Goal: Task Accomplishment & Management: Complete application form

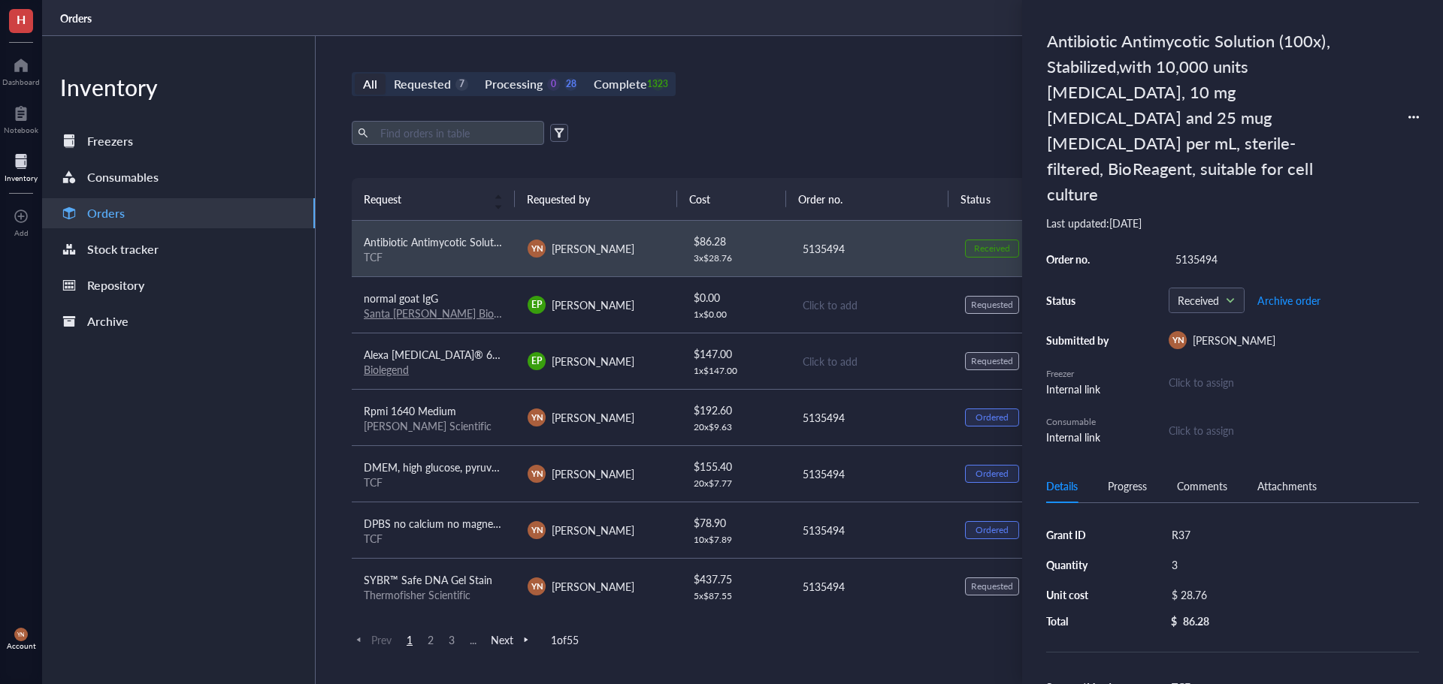
click at [716, 79] on div "All Requested 7 Processing 0 28 Complete 1323 New order" at bounding box center [871, 84] width 1038 height 24
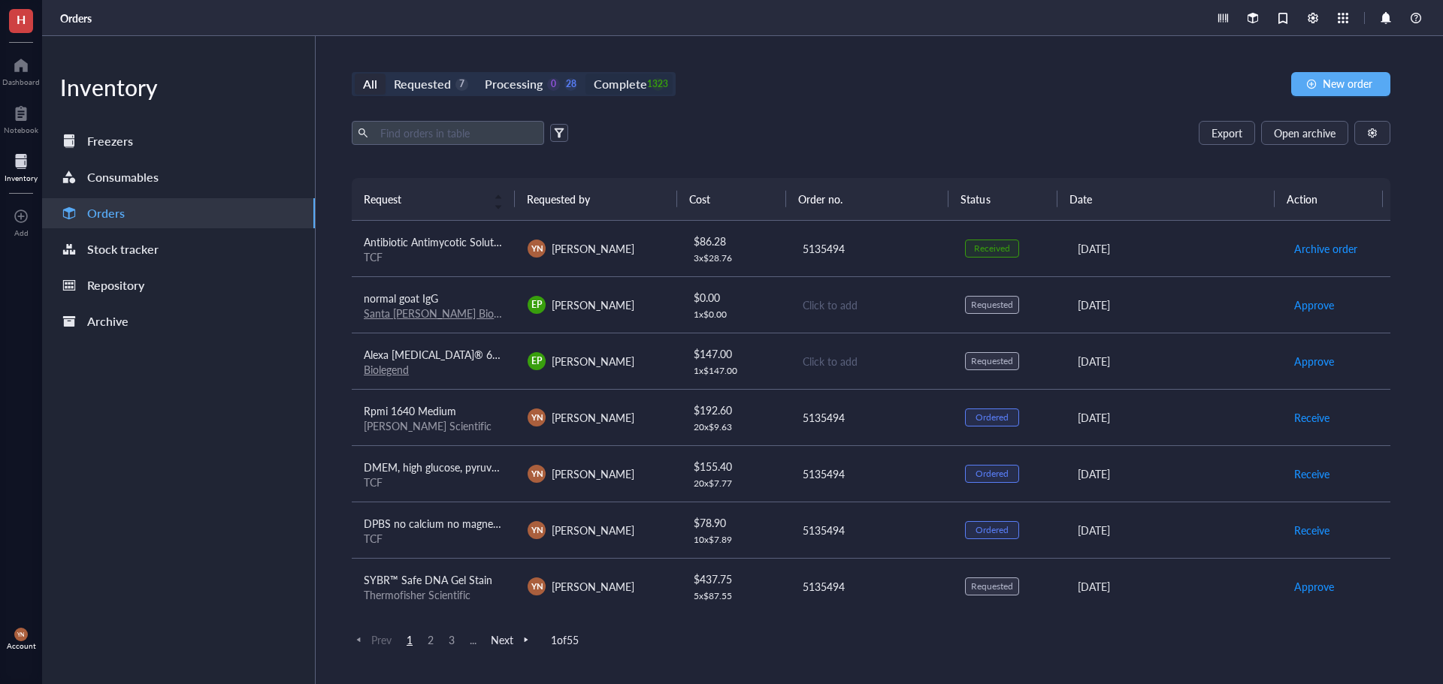
click at [620, 80] on div "Complete" at bounding box center [620, 84] width 53 height 21
click at [585, 74] on input "Complete 1323" at bounding box center [585, 74] width 0 height 0
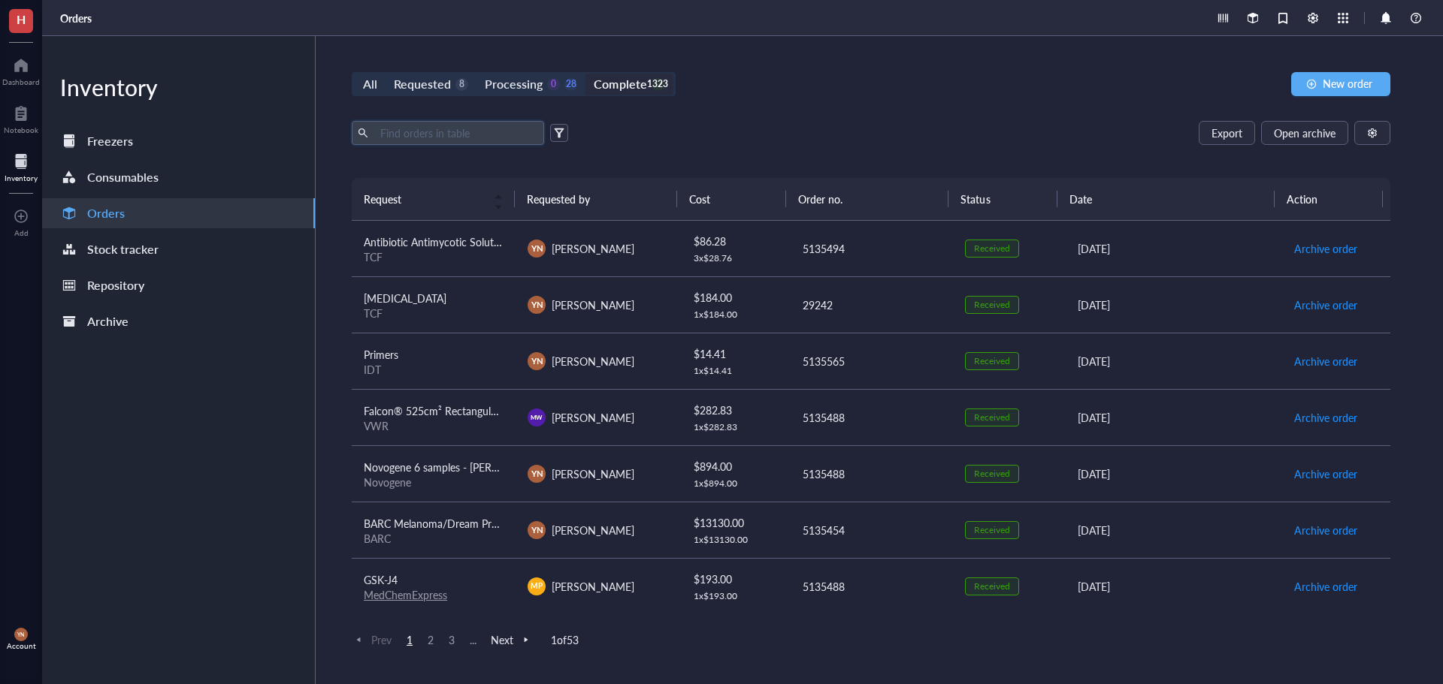
click at [461, 132] on input "text" at bounding box center [456, 133] width 164 height 23
click at [1371, 87] on span "New order" at bounding box center [1347, 83] width 50 height 12
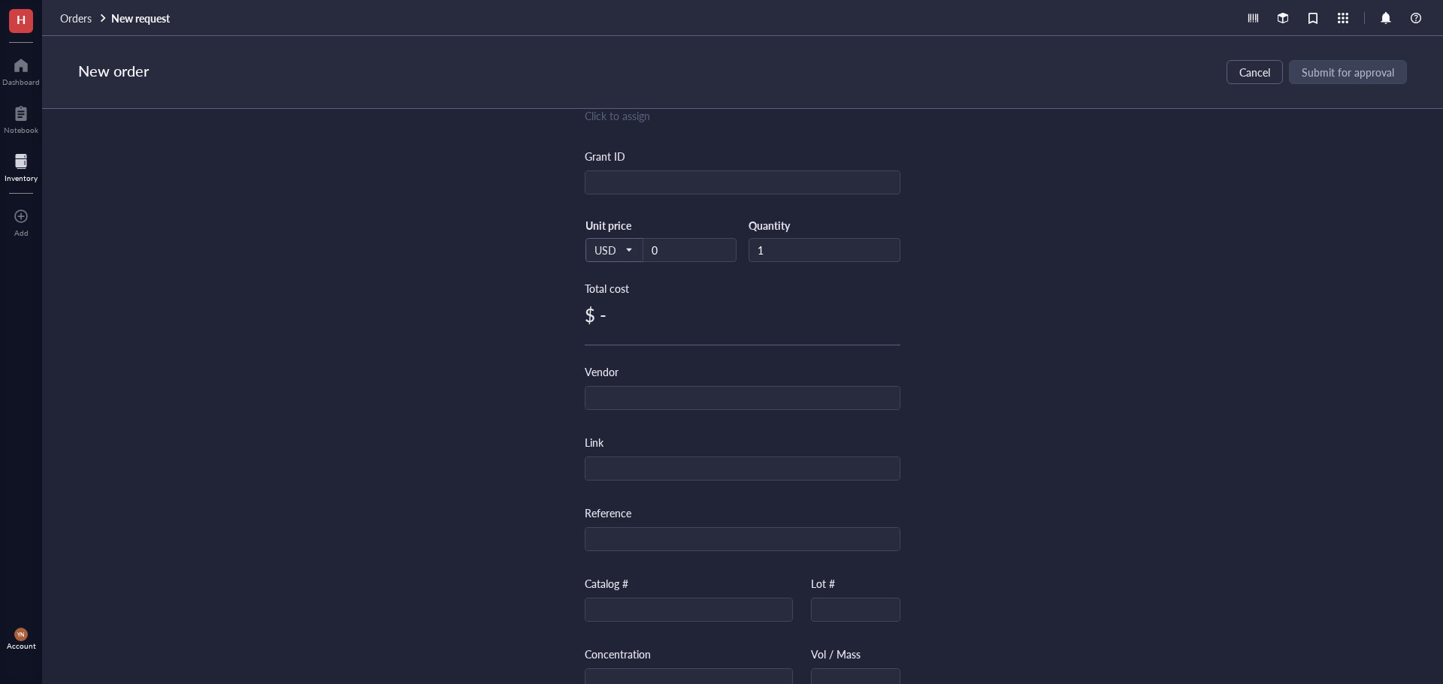
scroll to position [316, 0]
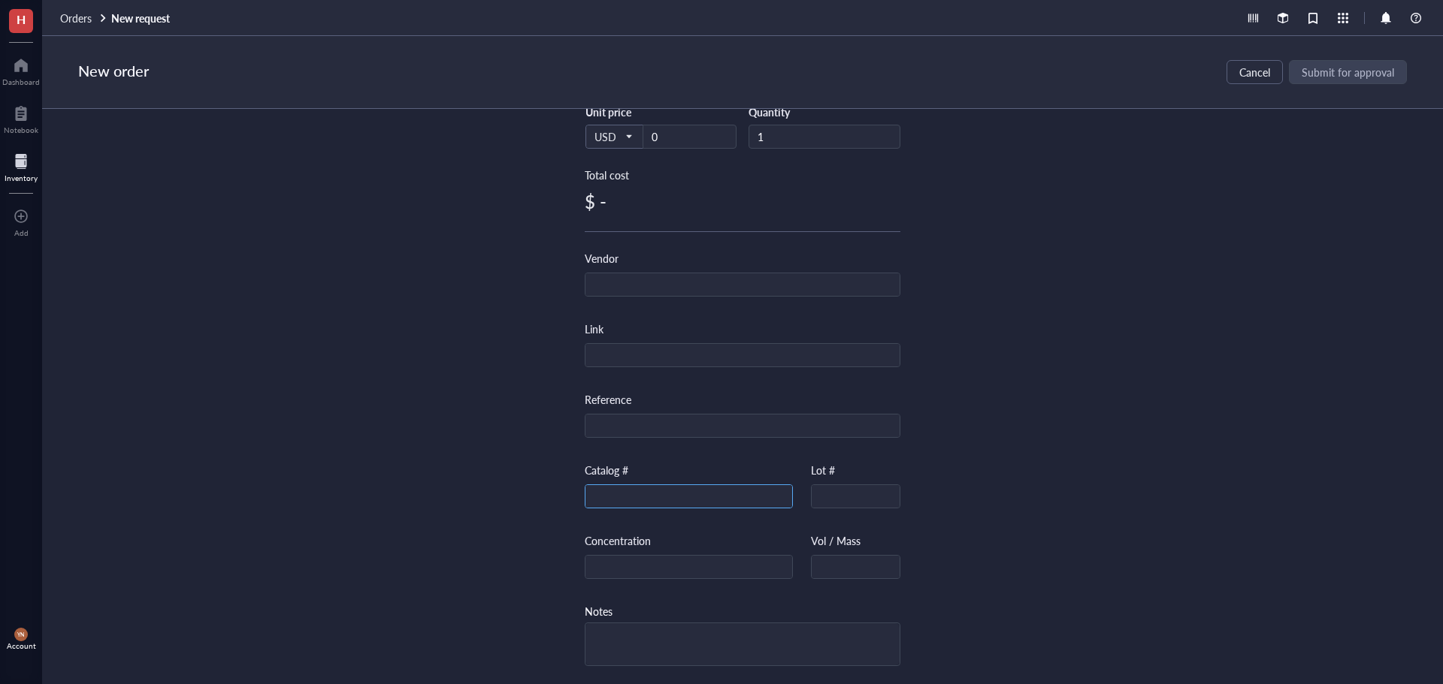
click at [617, 495] on input "text" at bounding box center [688, 497] width 207 height 24
paste input "25384-302"
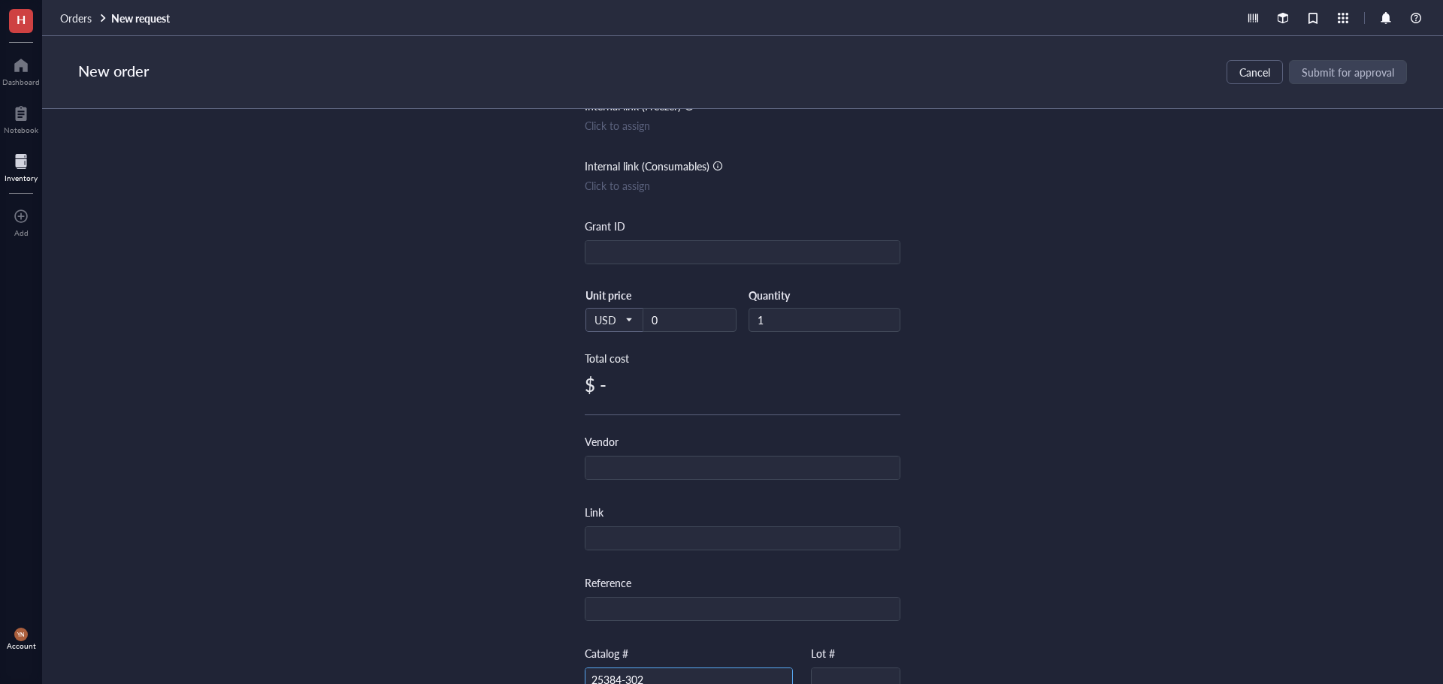
scroll to position [0, 0]
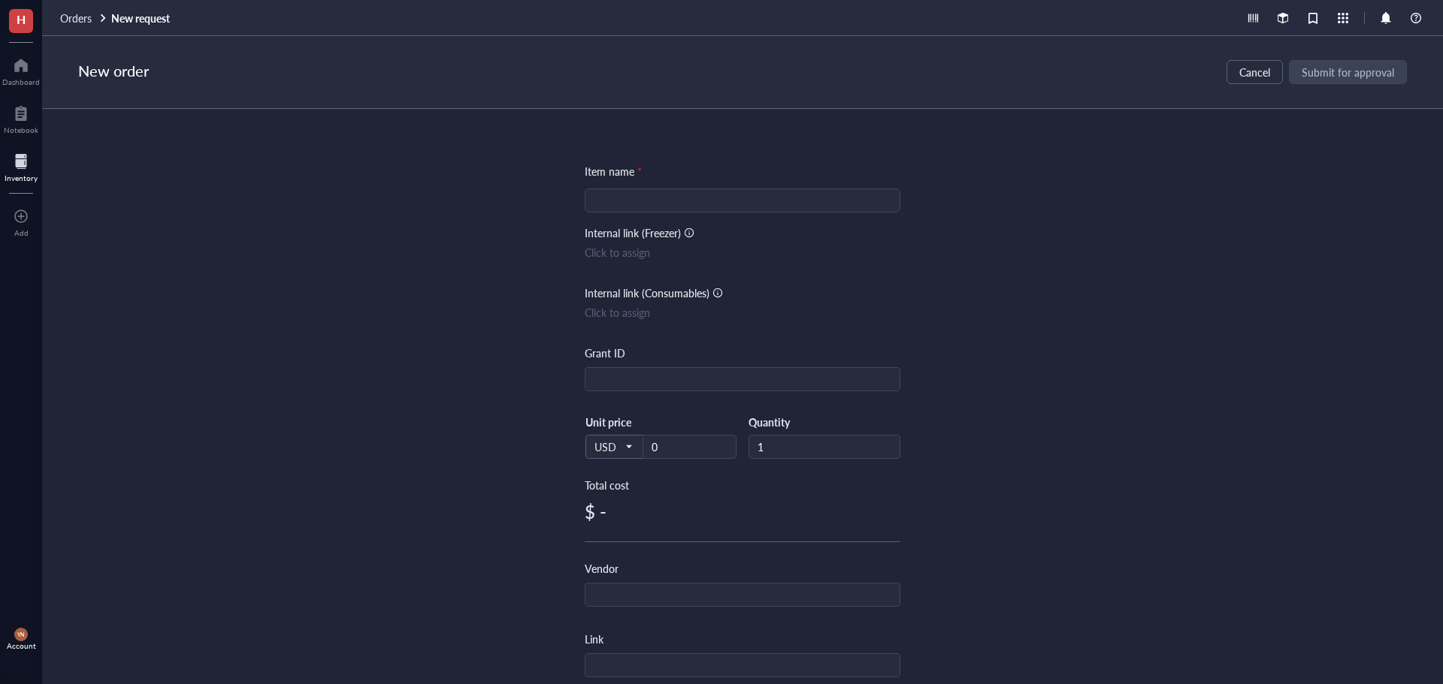
type input "25384-302"
click at [674, 194] on input "search" at bounding box center [743, 200] width 298 height 23
paste input "100 x 15, Mono Petri Dishes"
type input "100 x 15, Mono Petri Dishes"
click at [1121, 343] on div "Item name * 100 x 15, Mono Petri Dishes 100 x 15, Mono Petri Dishes Internal li…" at bounding box center [742, 397] width 1401 height 576
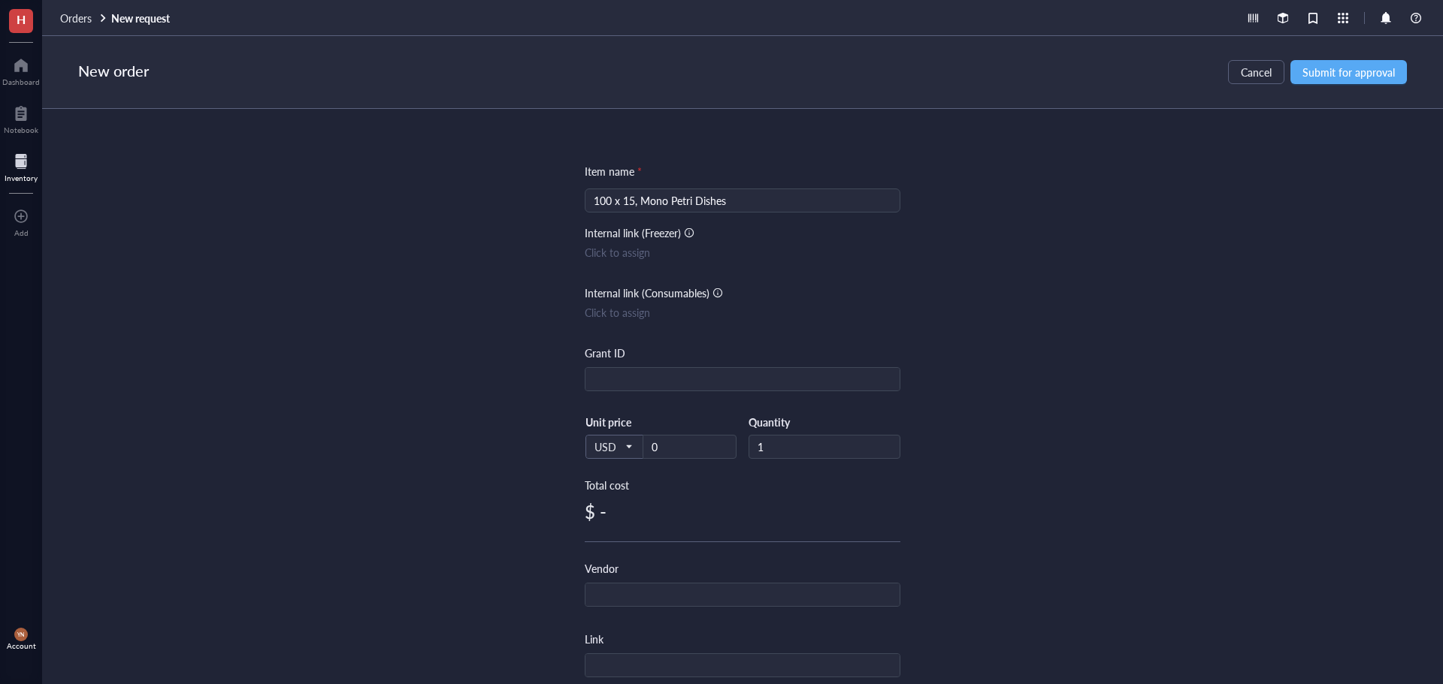
click at [730, 396] on div "Item name * 100 x 15, Mono Petri Dishes Internal link (Freezer) Click to assign…" at bounding box center [743, 579] width 316 height 832
click at [719, 386] on input "text" at bounding box center [742, 380] width 314 height 24
type input "R37"
click at [1279, 381] on div "Item name * 100 x 15, Mono Petri Dishes Internal link (Freezer) Click to assign…" at bounding box center [742, 397] width 1401 height 576
click at [643, 604] on input "text" at bounding box center [742, 596] width 314 height 24
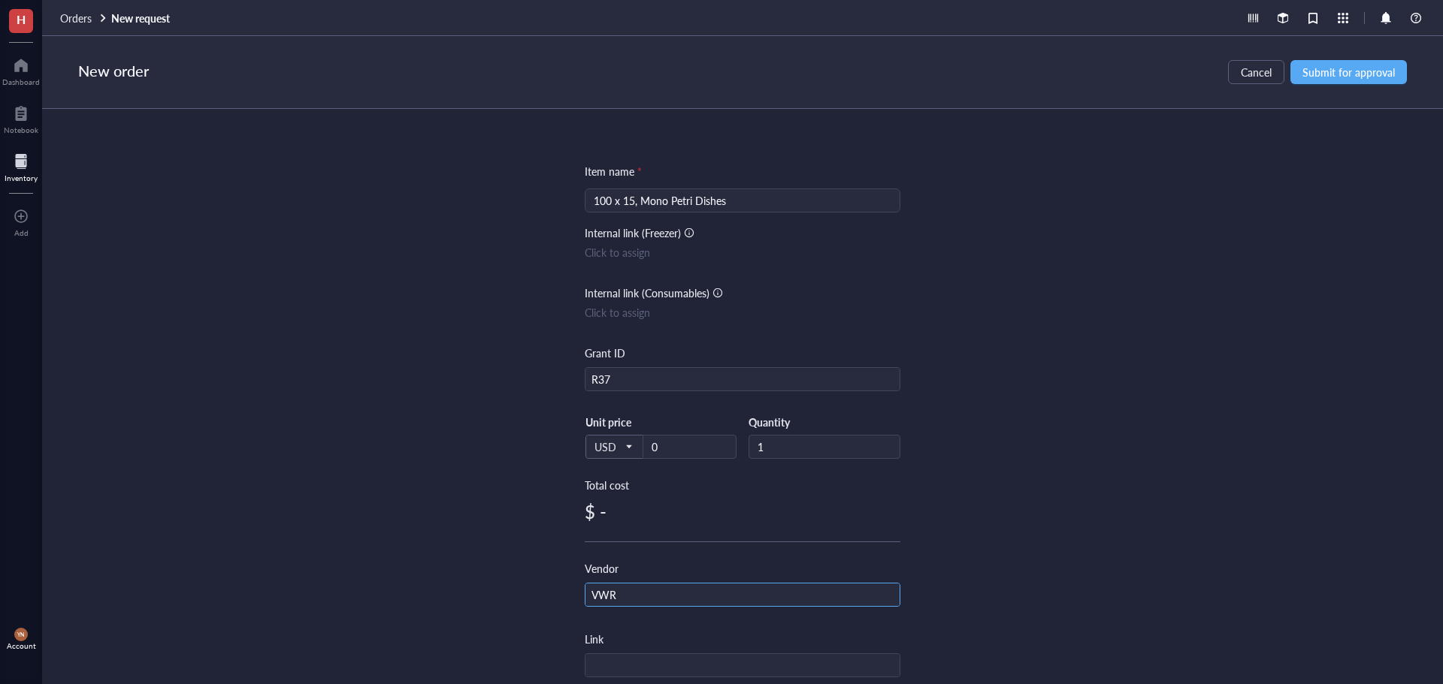
type input "VWR"
click at [1070, 474] on div "Item name * 100 x 15, Mono Petri Dishes Internal link (Freezer) Click to assign…" at bounding box center [742, 397] width 1401 height 576
click at [1344, 74] on span "Submit for approval" at bounding box center [1348, 72] width 92 height 12
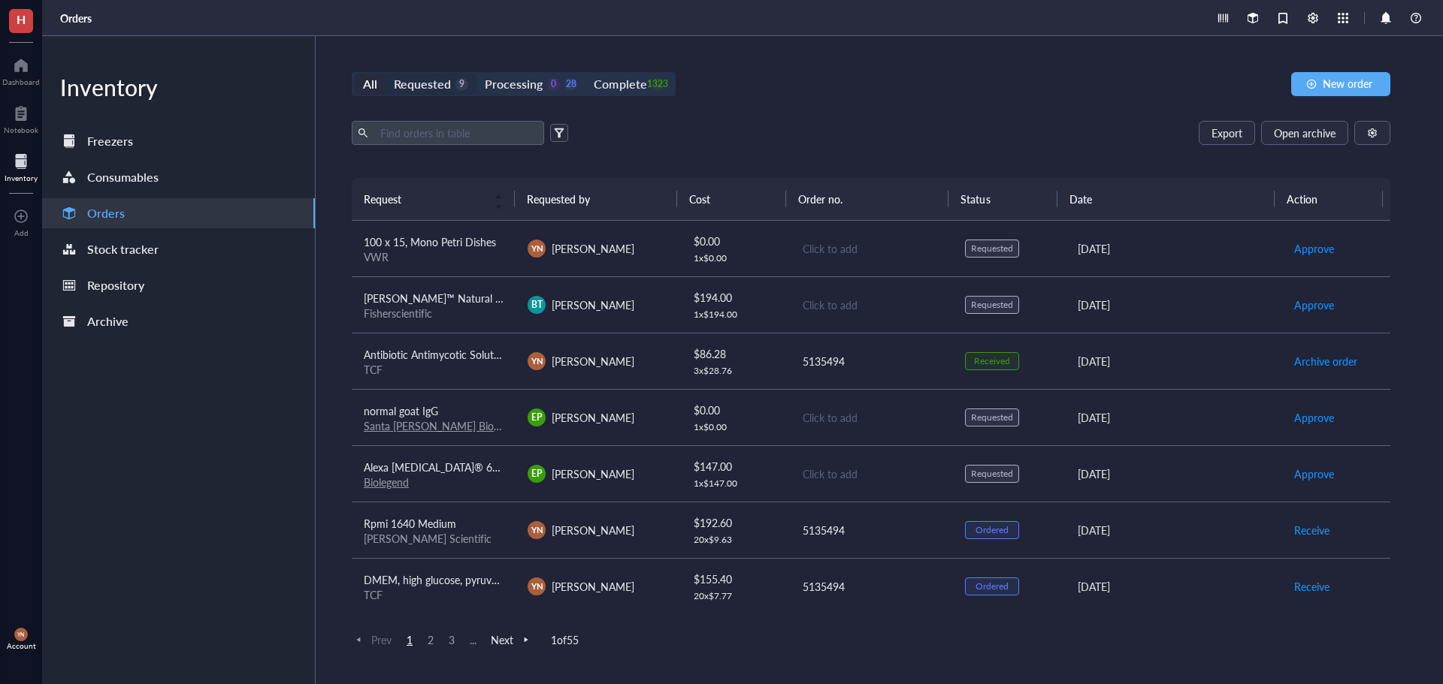
click at [442, 90] on div "Requested" at bounding box center [422, 84] width 57 height 21
click at [385, 74] on input "Requested 9" at bounding box center [385, 74] width 0 height 0
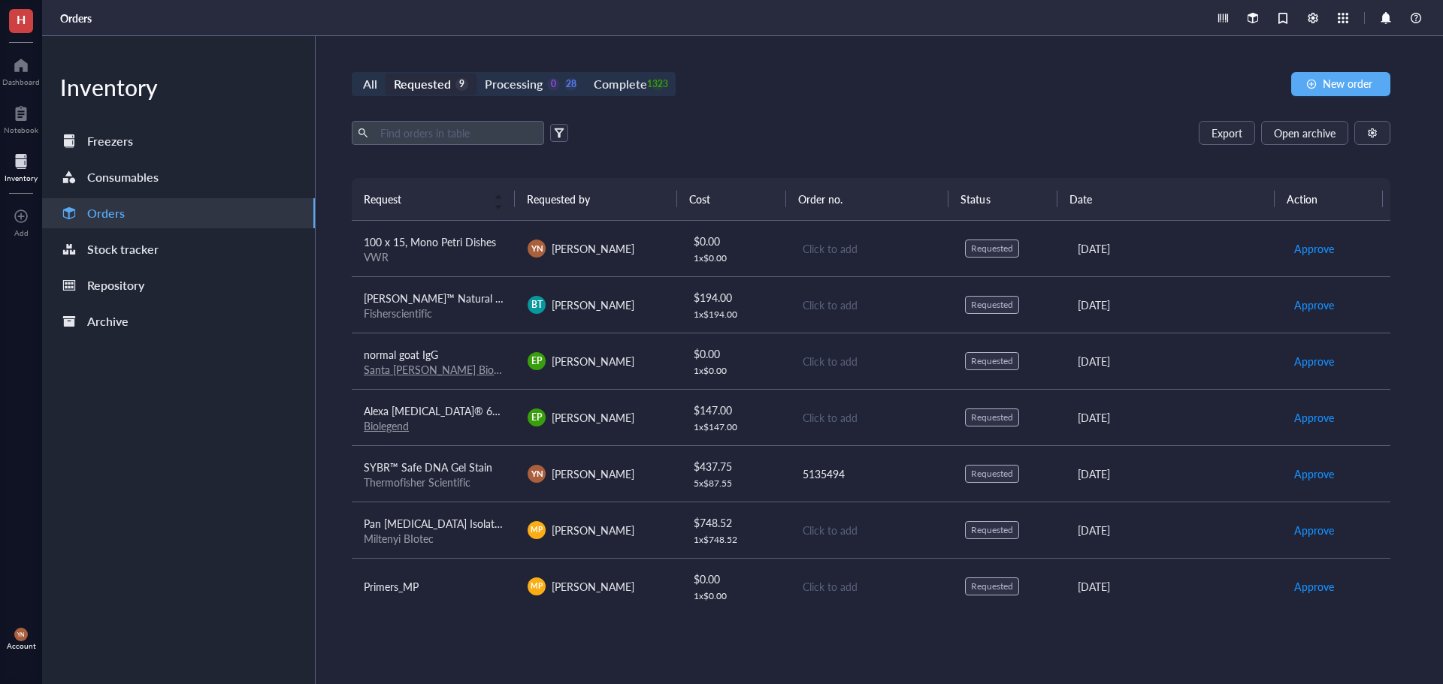
click at [461, 298] on span "[PERSON_NAME]™ Natural Chromic Gut Absorbable Sutures" at bounding box center [506, 298] width 285 height 15
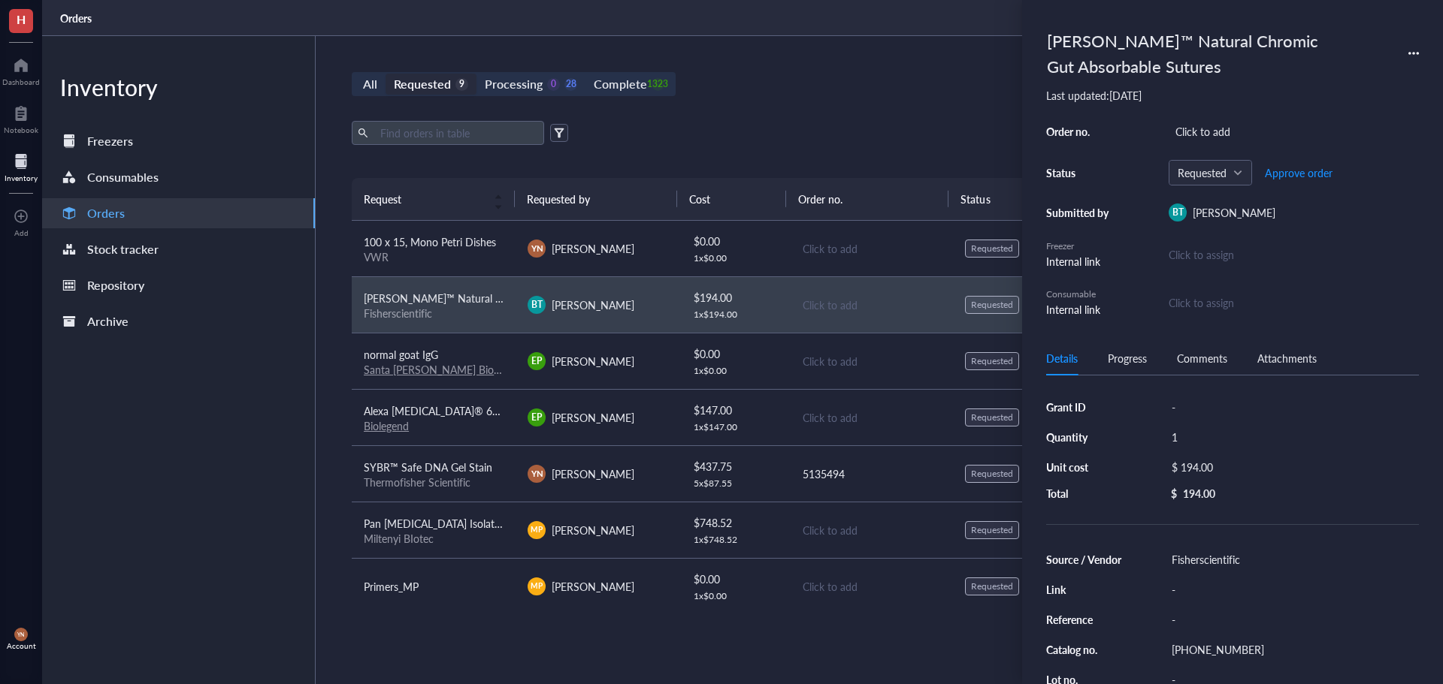
click at [425, 353] on span "normal goat IgG" at bounding box center [401, 354] width 74 height 15
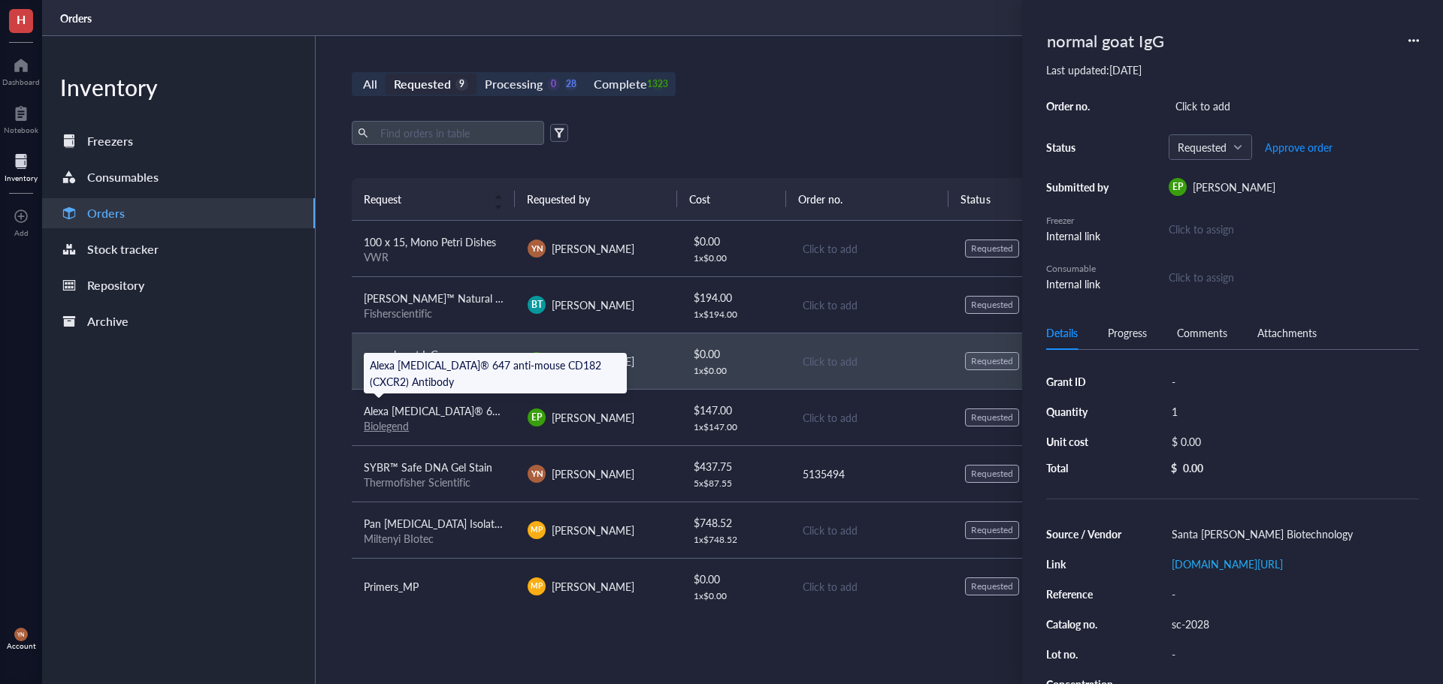
click at [460, 408] on span "Alexa [MEDICAL_DATA]® 647 anti-mouse CD182 (CXCR2) Antibody" at bounding box center [523, 410] width 319 height 15
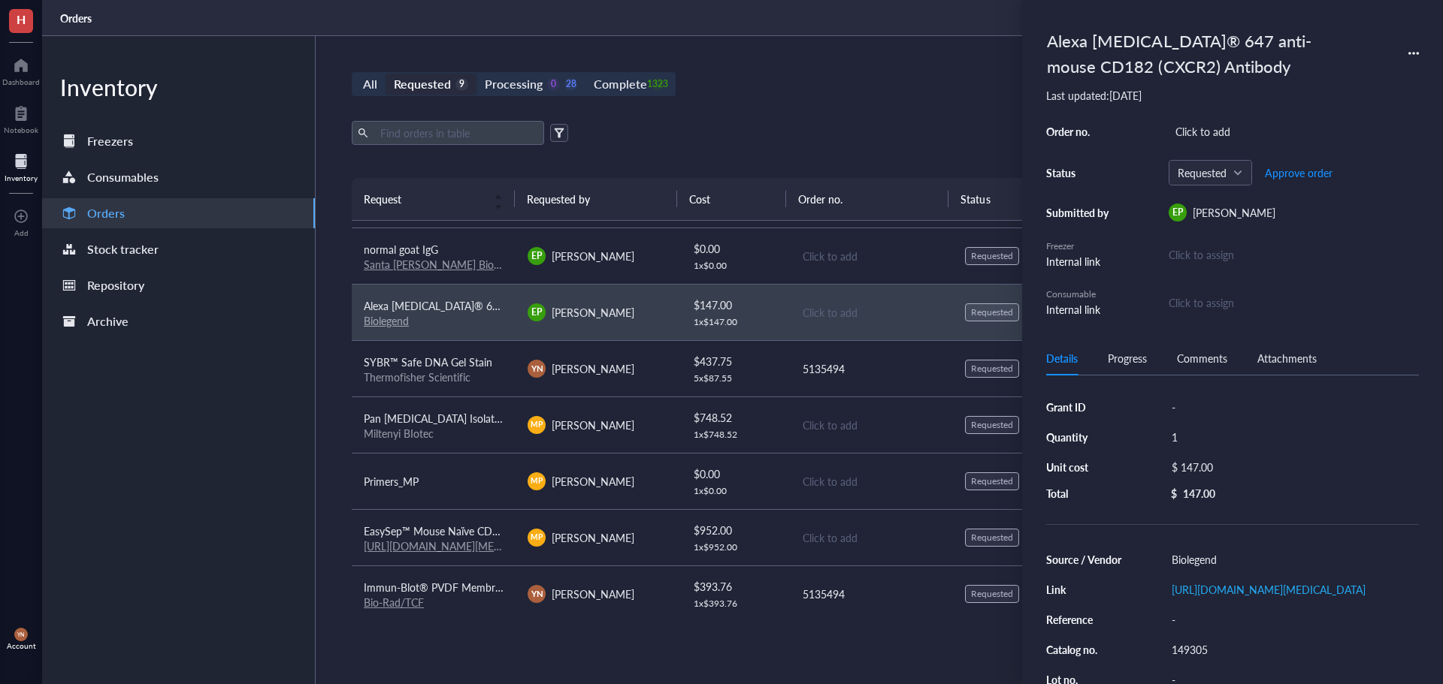
scroll to position [114, 0]
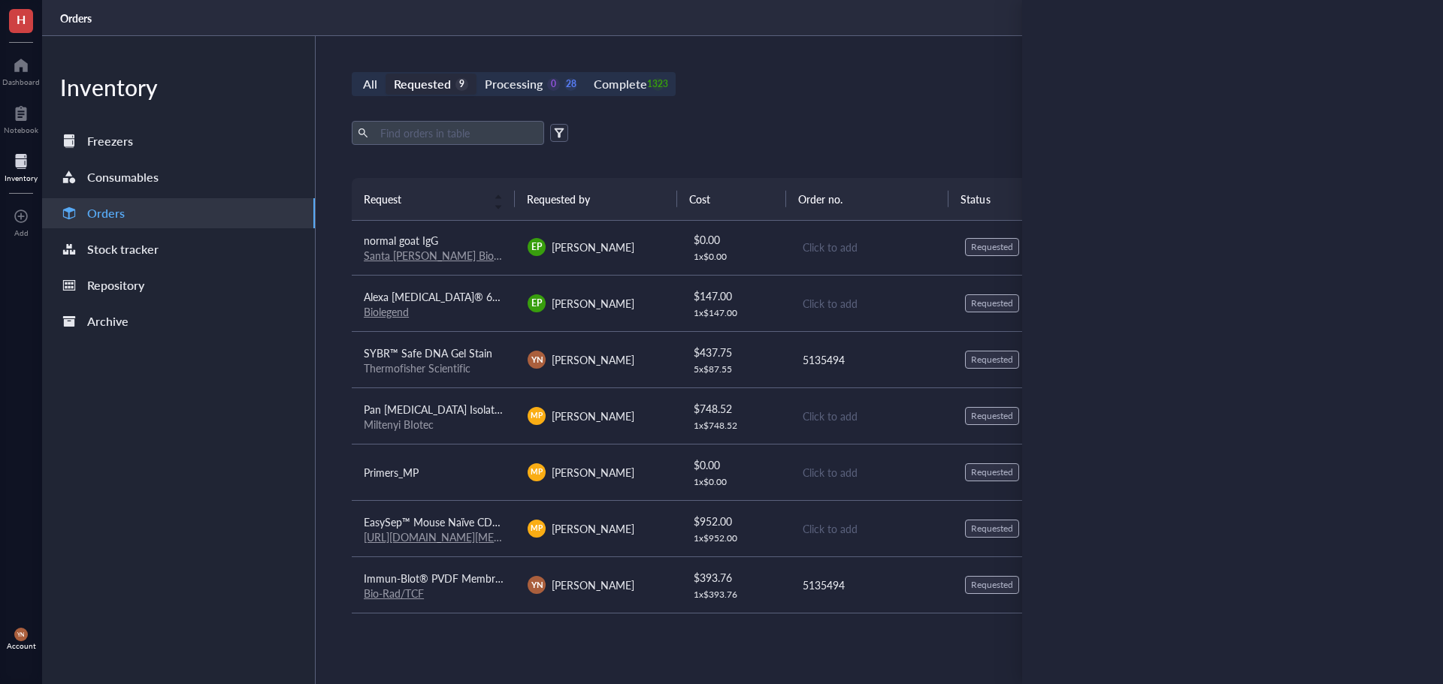
click at [693, 144] on div "Export Open archive" at bounding box center [871, 133] width 1038 height 24
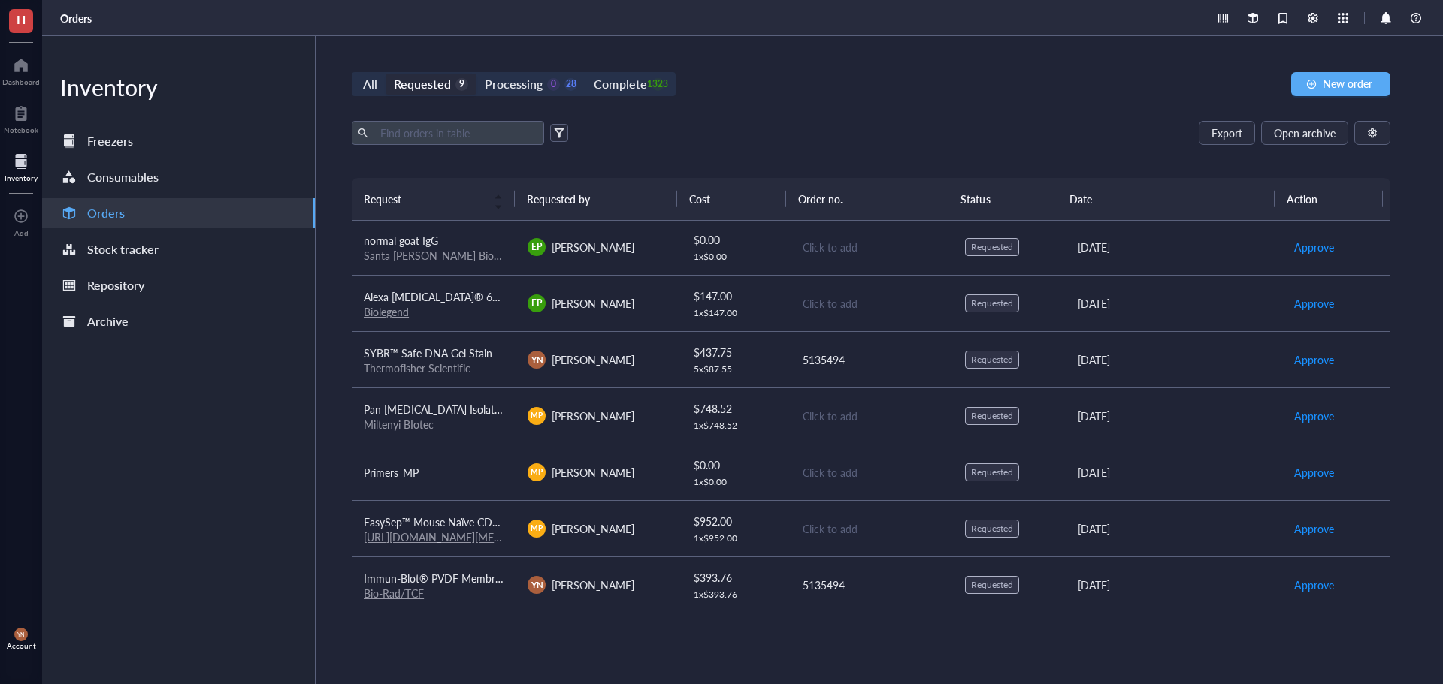
click at [757, 122] on div "Export Open archive" at bounding box center [871, 133] width 1038 height 24
